Goal: Information Seeking & Learning: Learn about a topic

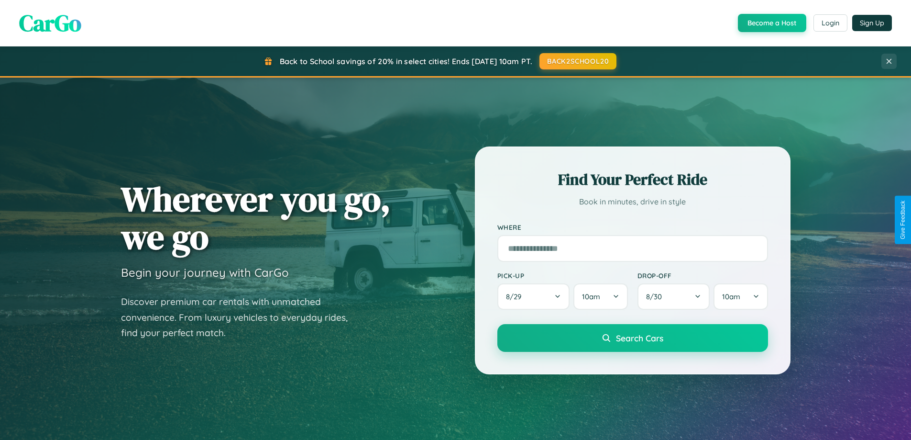
scroll to position [1840, 0]
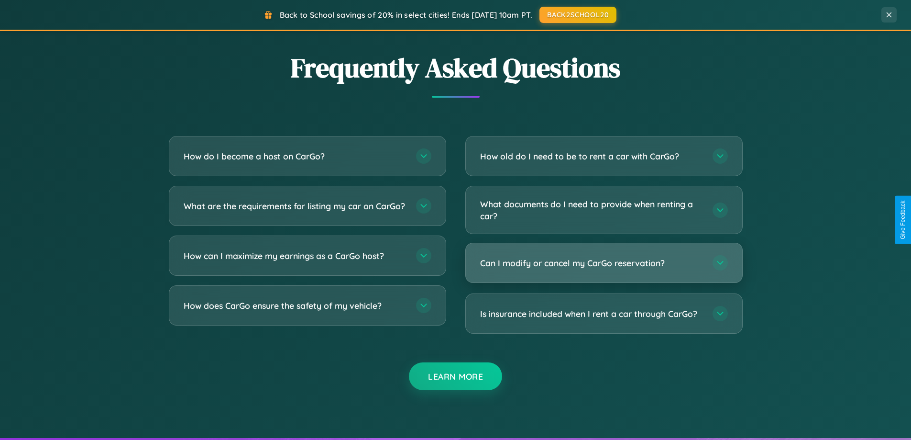
click at [604, 263] on h3 "Can I modify or cancel my CarGo reservation?" at bounding box center [591, 263] width 223 height 12
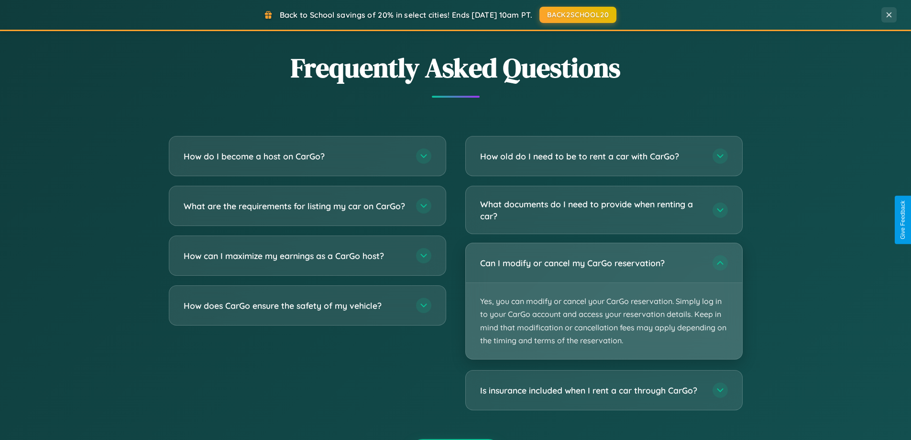
click at [604, 301] on p "Yes, you can modify or cancel your CarGo reservation. Simply log in to your Car…" at bounding box center [604, 321] width 276 height 76
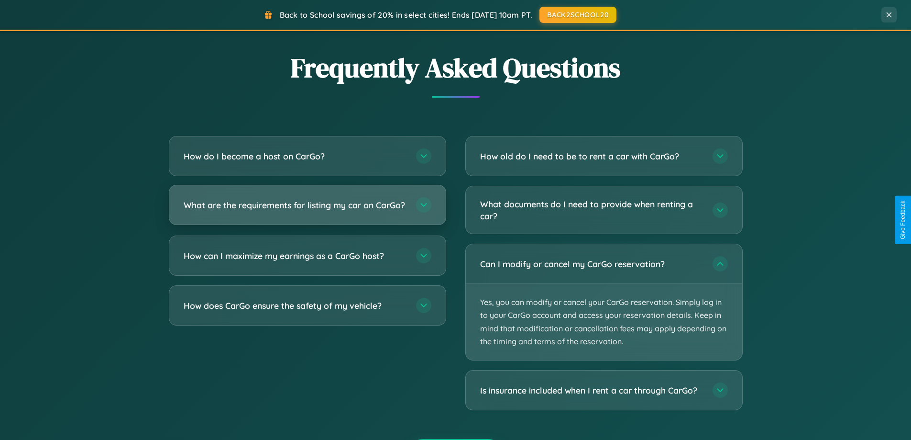
click at [307, 209] on h3 "What are the requirements for listing my car on CarGo?" at bounding box center [295, 205] width 223 height 12
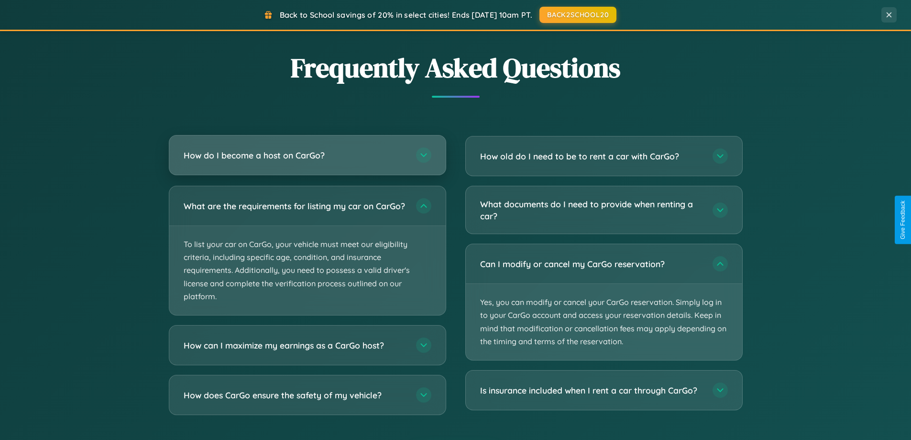
click at [307, 156] on h3 "How do I become a host on CarGo?" at bounding box center [295, 155] width 223 height 12
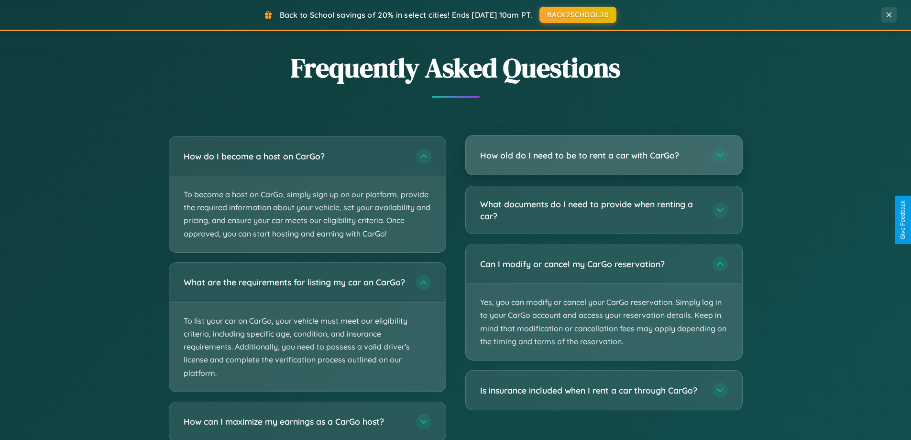
click at [604, 155] on h3 "How old do I need to be to rent a car with CarGo?" at bounding box center [591, 155] width 223 height 12
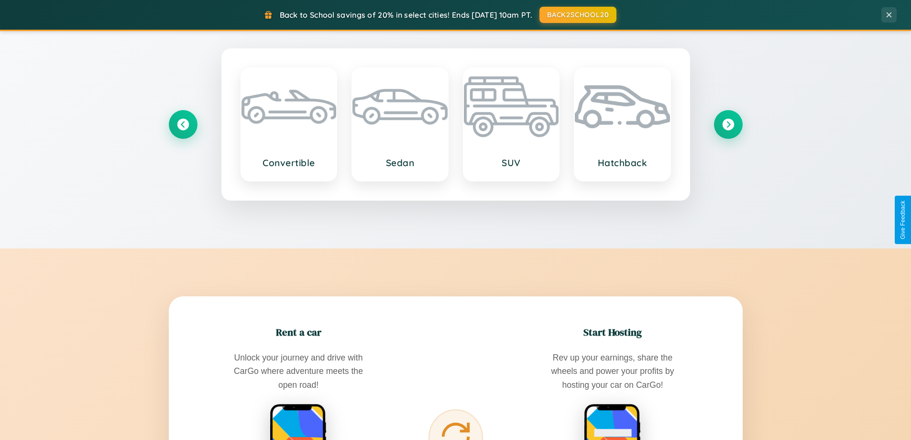
scroll to position [0, 0]
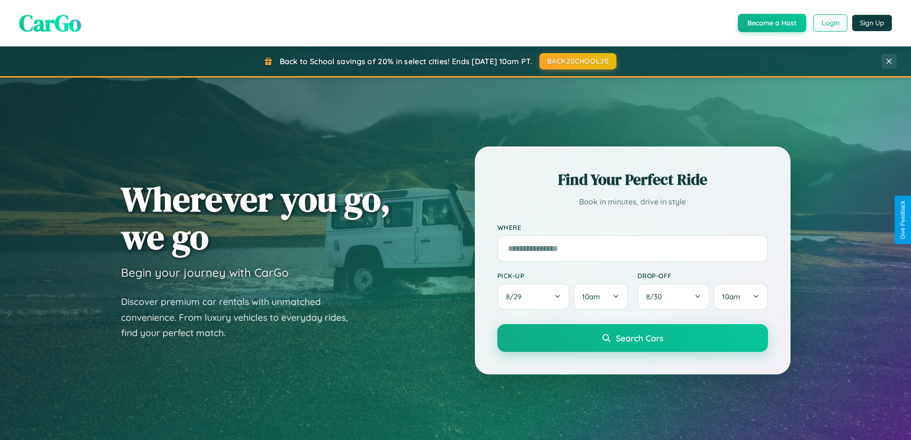
click at [830, 23] on button "Login" at bounding box center [831, 22] width 34 height 17
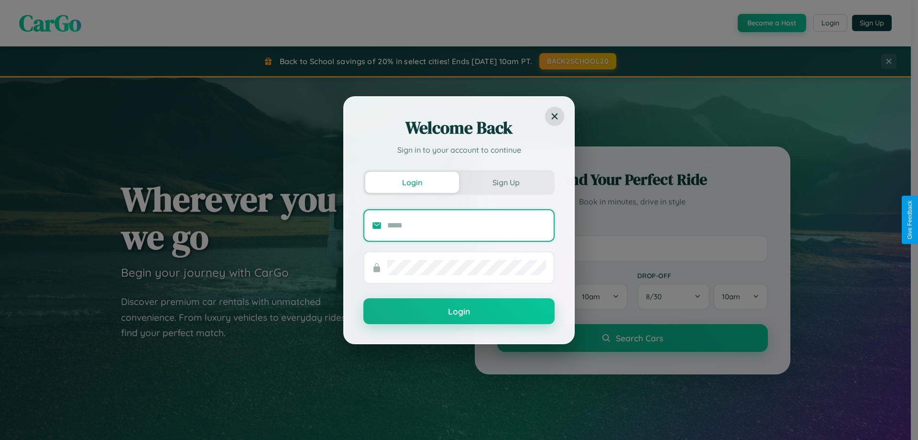
click at [467, 225] on input "text" at bounding box center [466, 225] width 159 height 15
type input "**********"
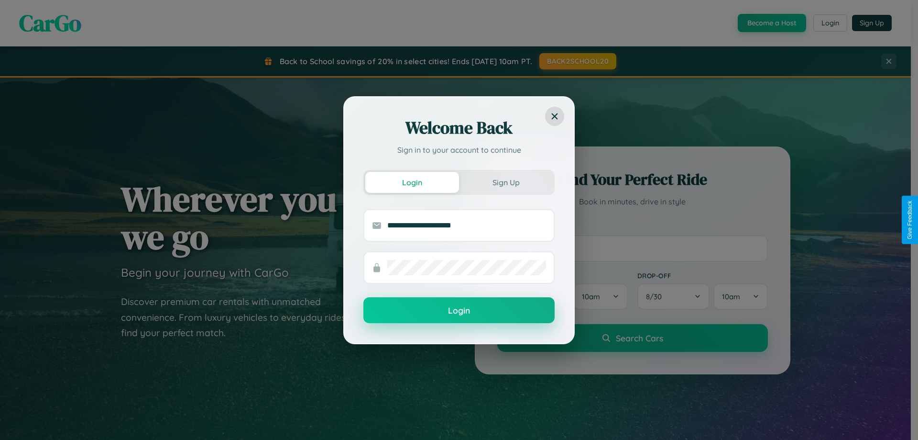
click at [459, 310] on button "Login" at bounding box center [458, 310] width 191 height 26
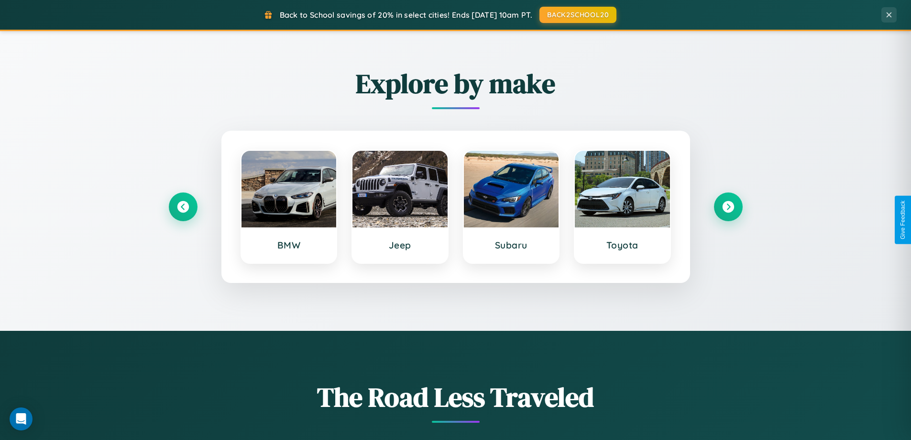
scroll to position [412, 0]
